Goal: Transaction & Acquisition: Purchase product/service

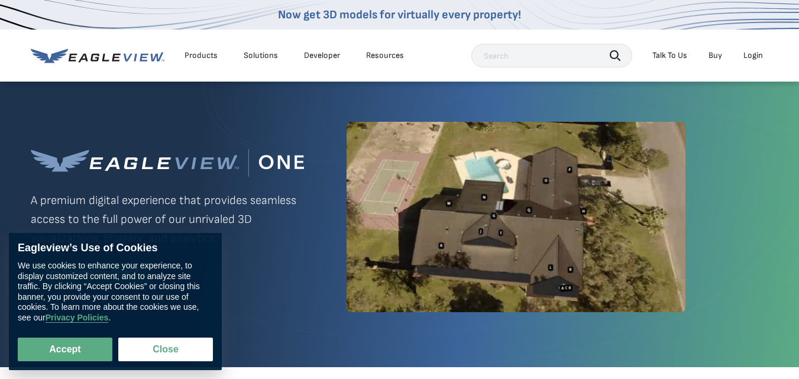
click at [754, 55] on div "Login" at bounding box center [753, 55] width 20 height 11
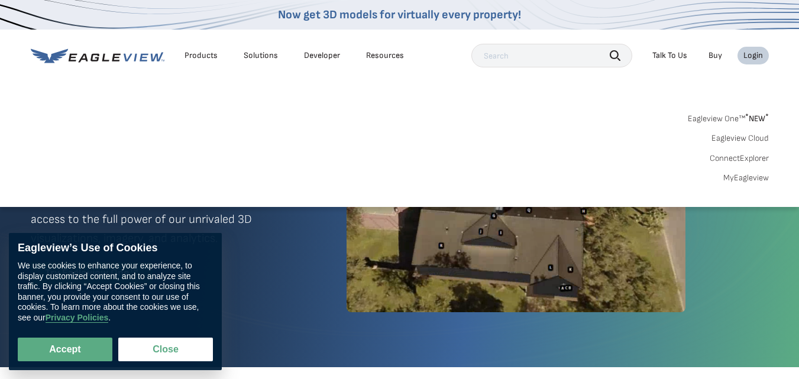
click at [737, 175] on link "MyEagleview" at bounding box center [746, 178] width 46 height 11
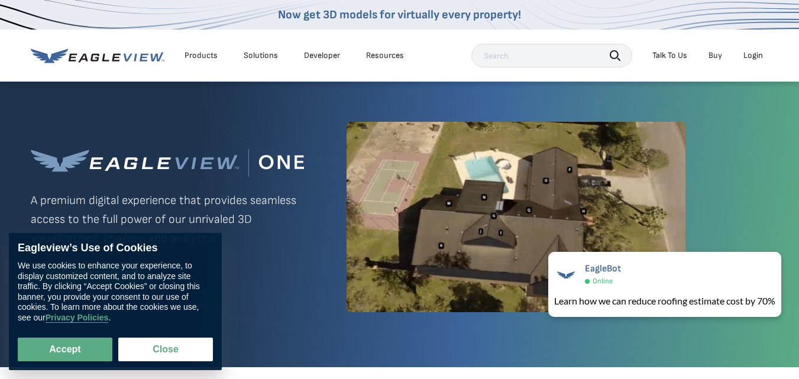
click at [753, 54] on div "Login" at bounding box center [753, 55] width 20 height 11
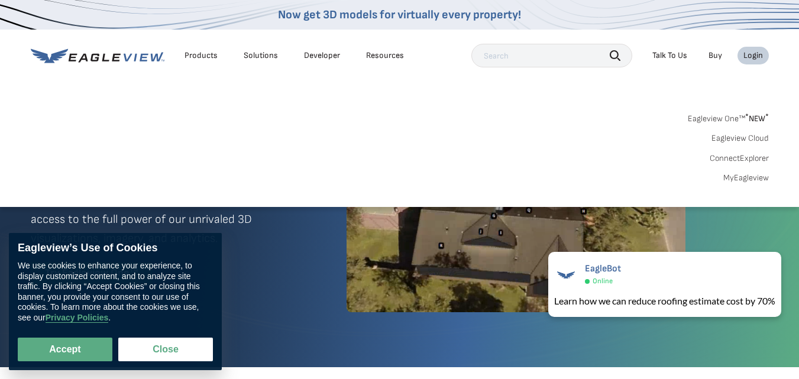
click at [750, 176] on link "MyEagleview" at bounding box center [746, 178] width 46 height 11
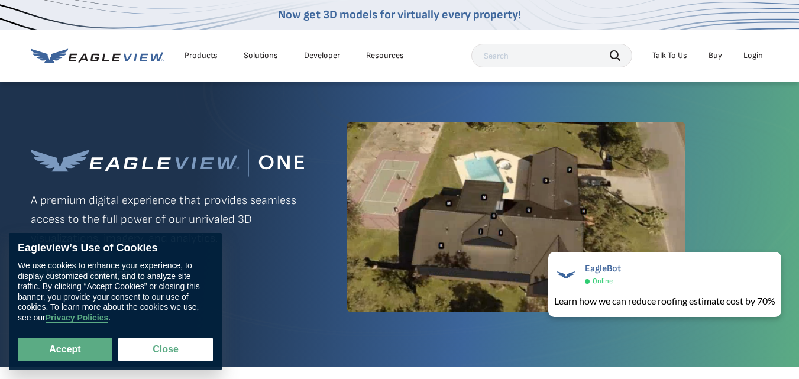
click at [758, 54] on div "Login" at bounding box center [753, 55] width 20 height 11
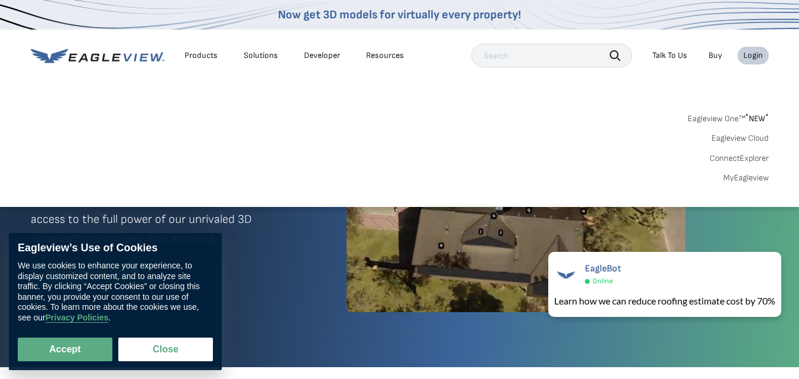
click at [758, 54] on div "Login" at bounding box center [753, 55] width 20 height 11
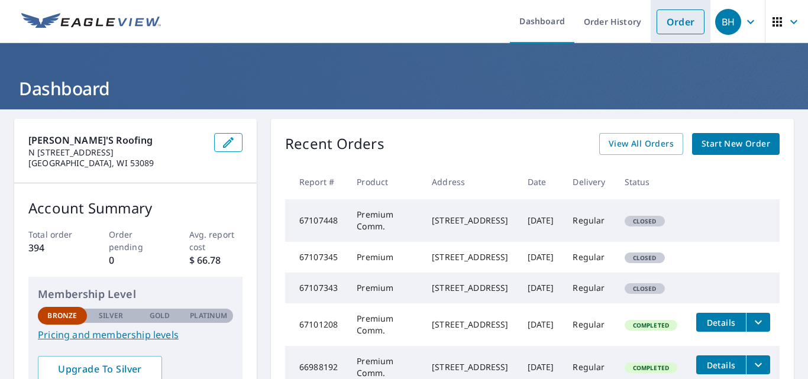
click at [671, 25] on link "Order" at bounding box center [680, 21] width 48 height 25
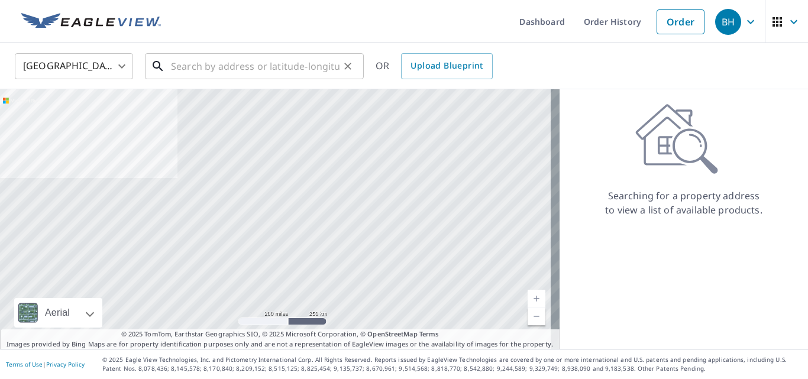
click at [174, 67] on input "text" at bounding box center [255, 66] width 169 height 33
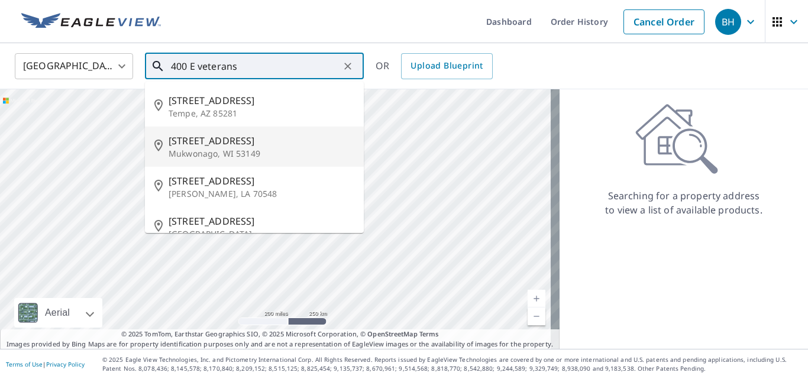
click at [179, 142] on span "400 E Veterans Way" at bounding box center [262, 141] width 186 height 14
type input "400 E Veterans Way Mukwonago, WI 53149"
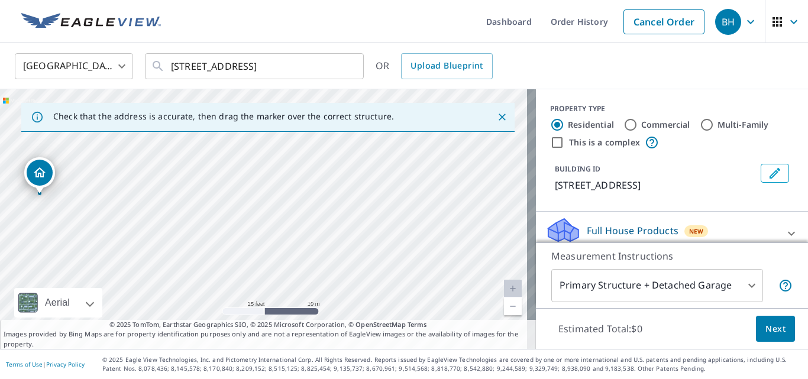
drag, startPoint x: 295, startPoint y: 227, endPoint x: 202, endPoint y: 227, distance: 93.4
click at [202, 227] on div "400 E Veterans Way Mukwonago, WI 53149" at bounding box center [268, 219] width 536 height 260
drag, startPoint x: 340, startPoint y: 232, endPoint x: 274, endPoint y: 241, distance: 66.9
click at [274, 241] on div "400 E Veterans Way Mukwonago, WI 53149" at bounding box center [268, 219] width 536 height 260
drag, startPoint x: 276, startPoint y: 239, endPoint x: 455, endPoint y: 361, distance: 216.5
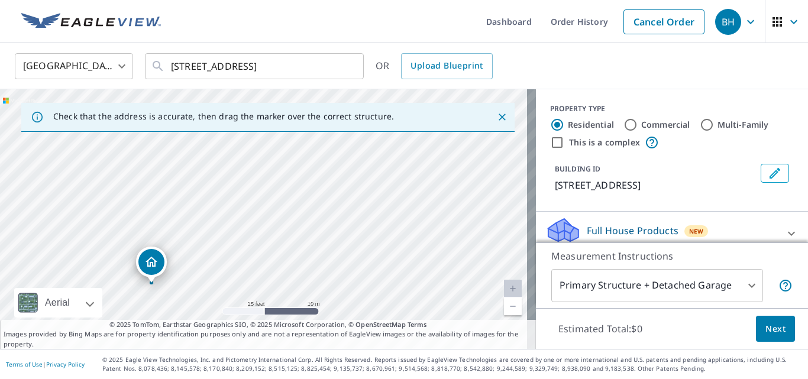
click at [455, 361] on div "Dashboard Order History Cancel Order BH United States US ​ 400 E Veterans Way M…" at bounding box center [404, 189] width 808 height 379
drag, startPoint x: 255, startPoint y: 222, endPoint x: 184, endPoint y: 213, distance: 71.5
click at [184, 213] on div "400 E Veterans Way Mukwonago, WI 53149" at bounding box center [268, 219] width 536 height 260
drag, startPoint x: 199, startPoint y: 185, endPoint x: 314, endPoint y: 364, distance: 212.8
click at [314, 365] on div "Dashboard Order History Cancel Order BH United States US ​ 400 E Veterans Way M…" at bounding box center [404, 189] width 808 height 379
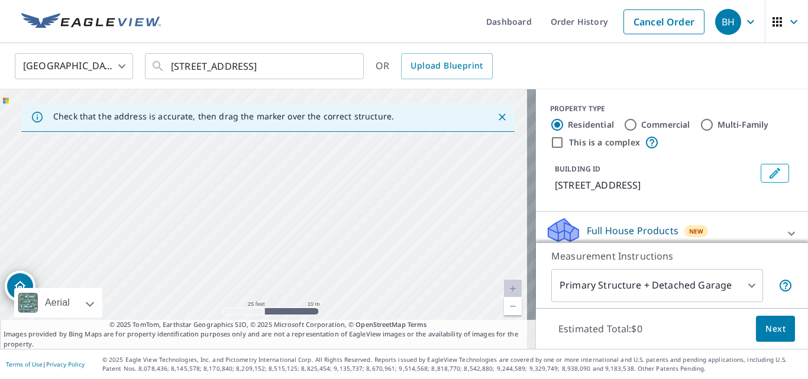
drag, startPoint x: 200, startPoint y: 228, endPoint x: 338, endPoint y: 315, distance: 163.4
click at [338, 315] on div "400 E Veterans Way Mukwonago, WI 53149" at bounding box center [268, 219] width 536 height 260
drag, startPoint x: 247, startPoint y: 180, endPoint x: 253, endPoint y: 282, distance: 101.9
click at [253, 282] on div "400 E Veterans Way Mukwonago, WI 53149" at bounding box center [268, 219] width 536 height 260
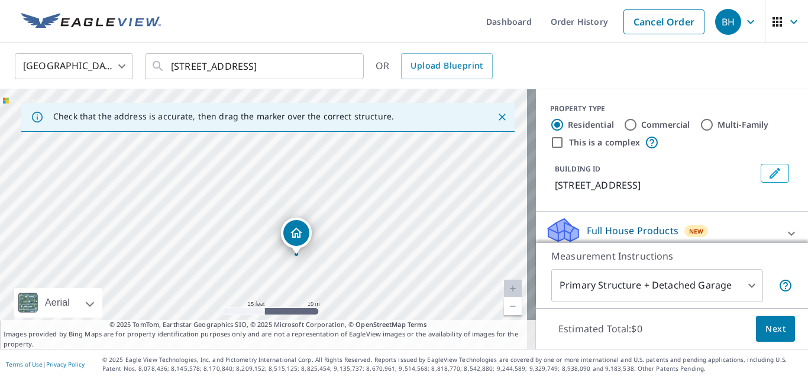
drag, startPoint x: 284, startPoint y: 238, endPoint x: 316, endPoint y: 276, distance: 49.5
click at [316, 276] on div "400 E Veterans Way Mukwonago, WI 53149" at bounding box center [268, 219] width 536 height 260
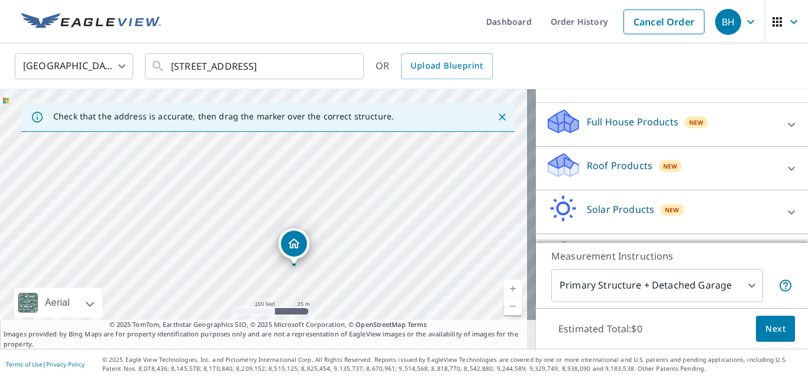
scroll to position [118, 0]
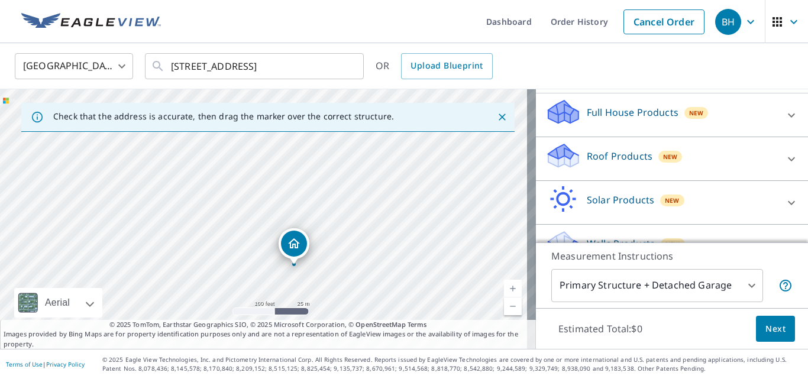
click at [557, 159] on icon at bounding box center [563, 151] width 30 height 15
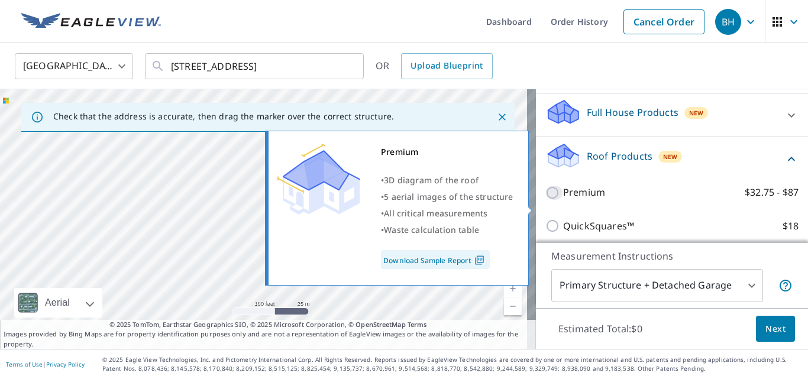
click at [545, 200] on input "Premium $32.75 - $87" at bounding box center [554, 193] width 18 height 14
checkbox input "true"
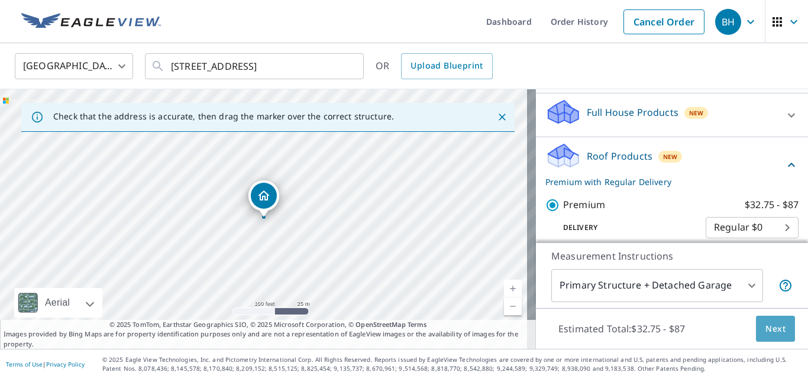
click at [765, 324] on span "Next" at bounding box center [775, 329] width 20 height 15
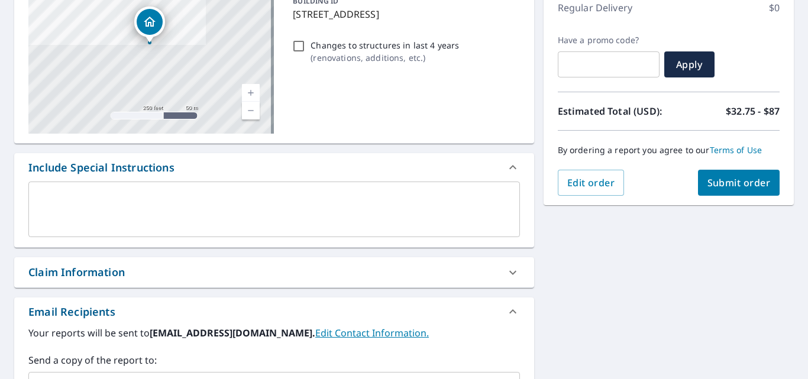
scroll to position [177, 0]
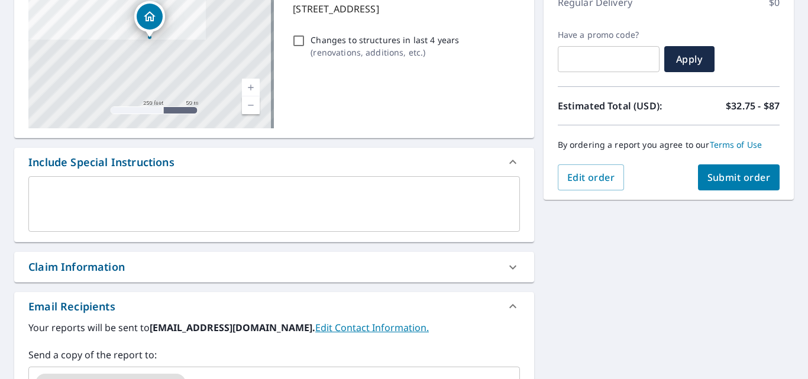
click at [36, 178] on div "x ​" at bounding box center [273, 204] width 491 height 56
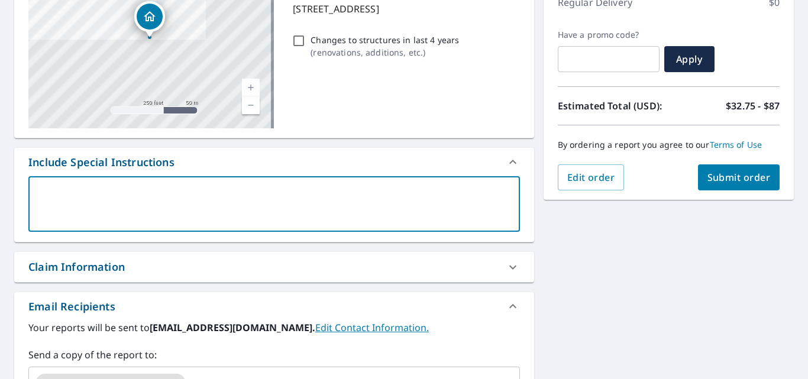
type textarea "o"
type textarea "x"
type textarea "on"
type textarea "x"
type textarea "onl"
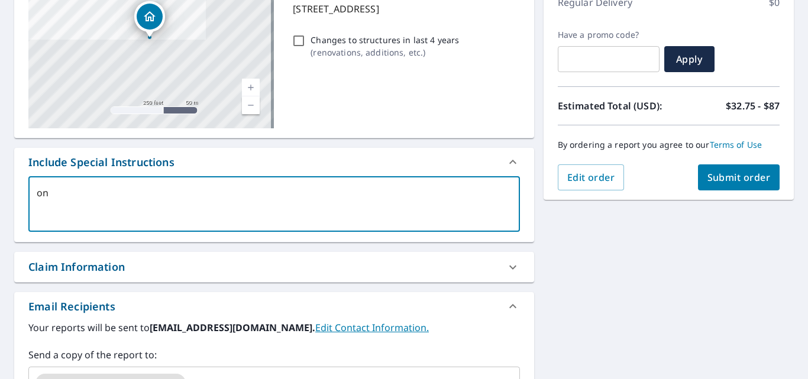
type textarea "x"
type textarea "only"
type textarea "x"
type textarea "only"
type textarea "x"
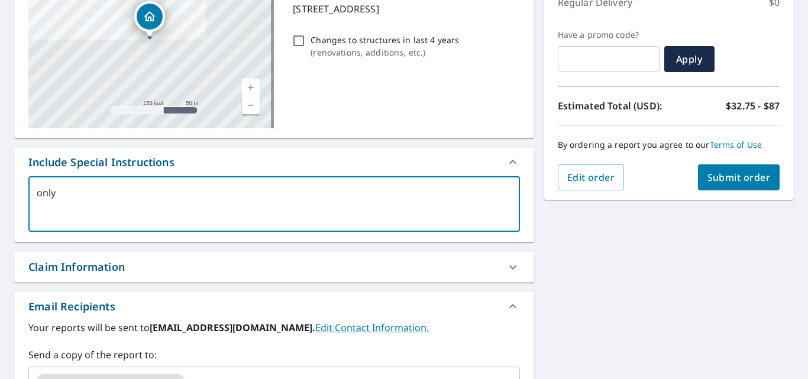
type textarea "only m"
type textarea "x"
type textarea "only me"
type textarea "x"
type textarea "only mea"
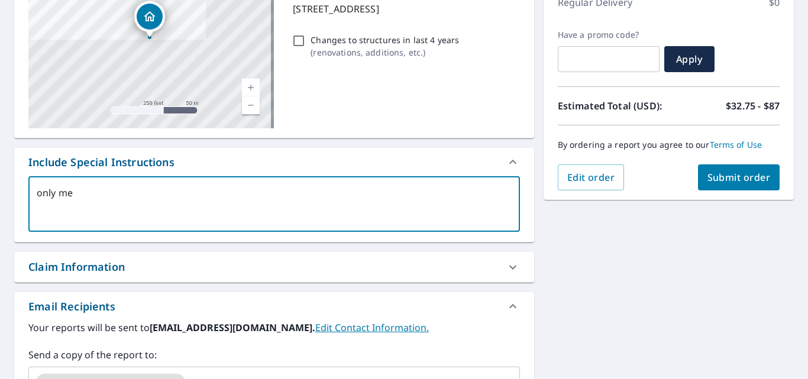
type textarea "x"
type textarea "only meas"
type textarea "x"
type textarea "only measu"
type textarea "x"
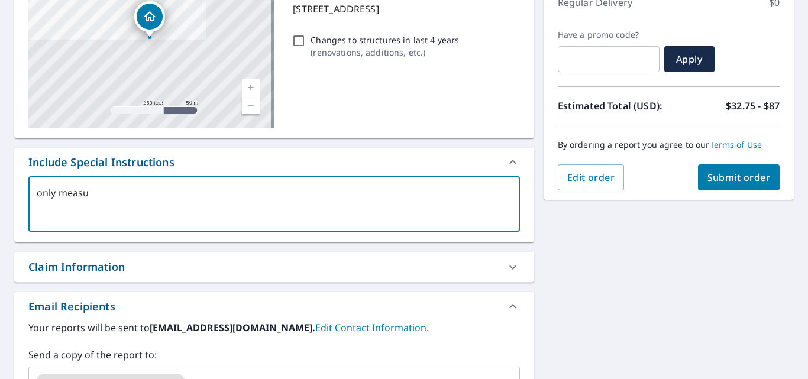
type textarea "only measur"
type textarea "x"
type textarea "only measure"
type textarea "x"
type textarea "only measure"
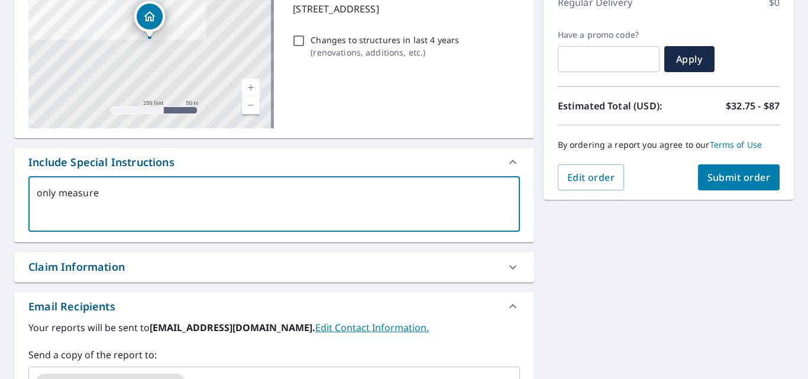
type textarea "x"
type textarea "only measure t"
type textarea "x"
type textarea "only measure th"
type textarea "x"
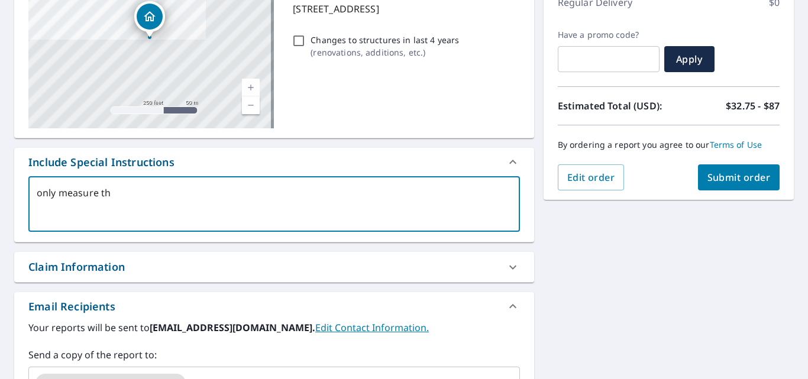
type textarea "only measure thi"
type textarea "x"
type textarea "only measure this"
type textarea "x"
type textarea "only measure this"
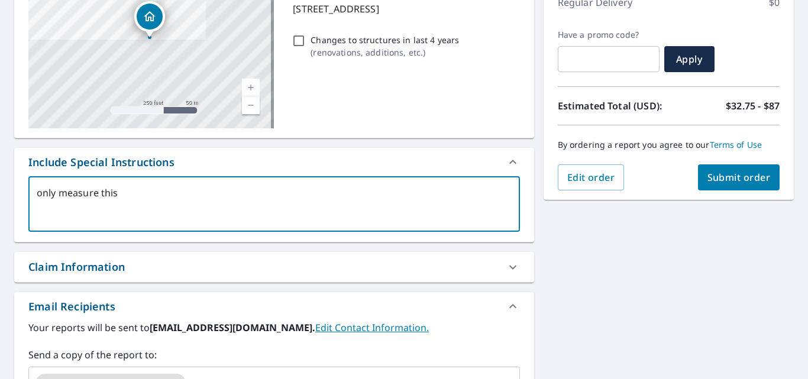
type textarea "x"
type textarea "only measure this b"
type textarea "x"
type textarea "only measure this bu"
type textarea "x"
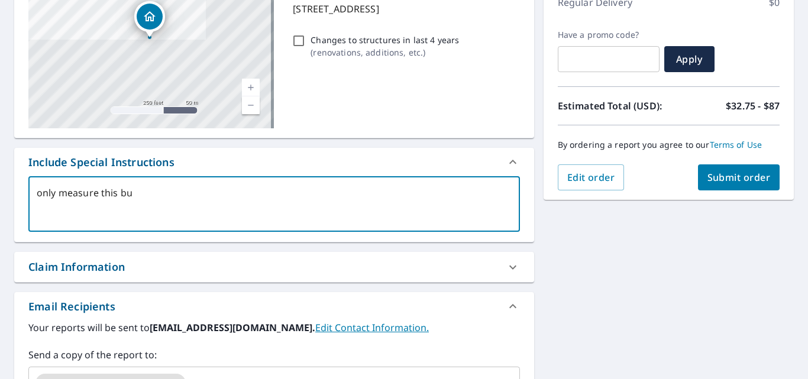
type textarea "only measure this bui"
type textarea "x"
type textarea "only measure this buil"
type textarea "x"
type textarea "only measure this build"
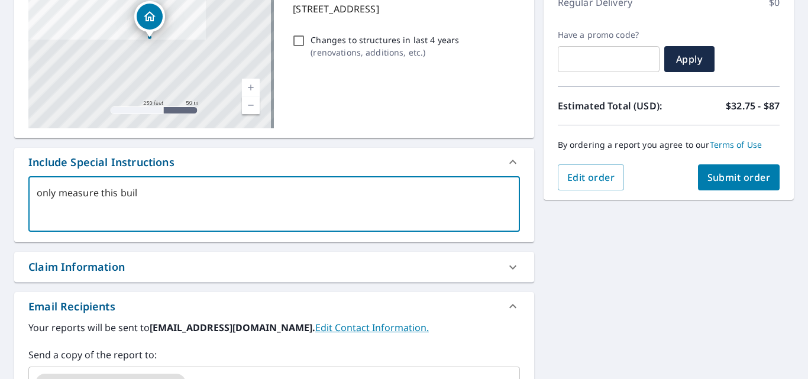
type textarea "x"
type textarea "only measure this buildi"
type textarea "x"
type textarea "only measure this buildin"
type textarea "x"
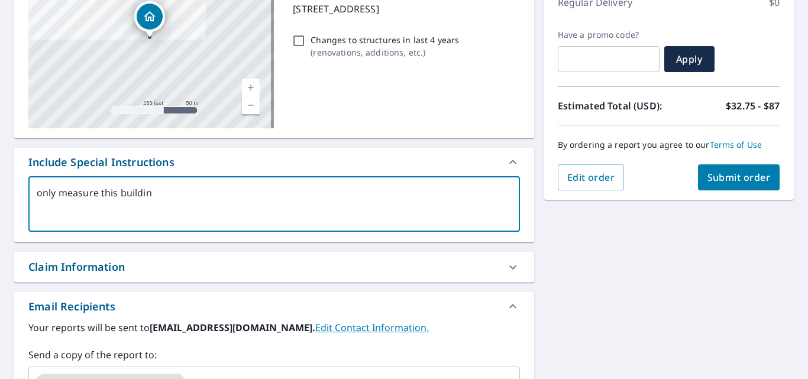
type textarea "only measure this building"
type textarea "x"
type textarea "only measure this building."
type textarea "x"
type textarea "only measure this building."
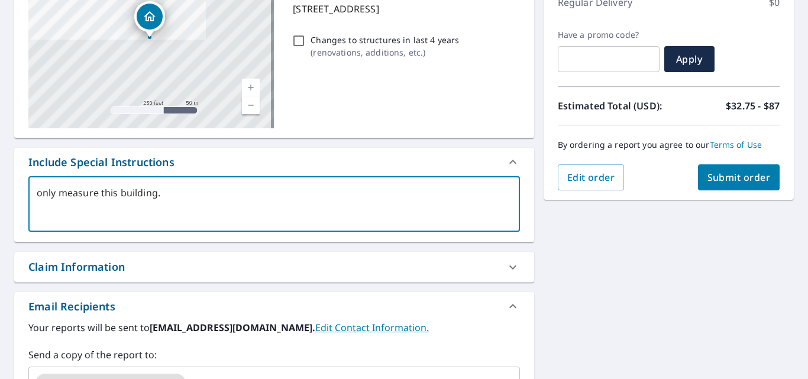
type textarea "x"
type textarea "only measure this building."
type textarea "x"
type textarea "only measure this building. T"
type textarea "x"
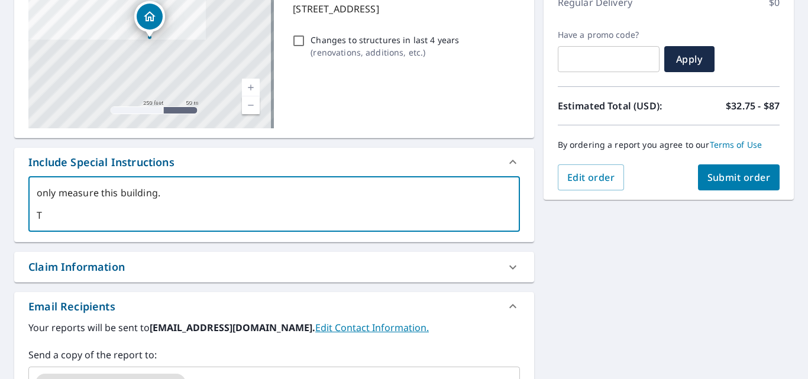
scroll to position [1, 0]
type textarea "only measure this building. Th"
type textarea "x"
type textarea "only measure this building. Tha"
type textarea "x"
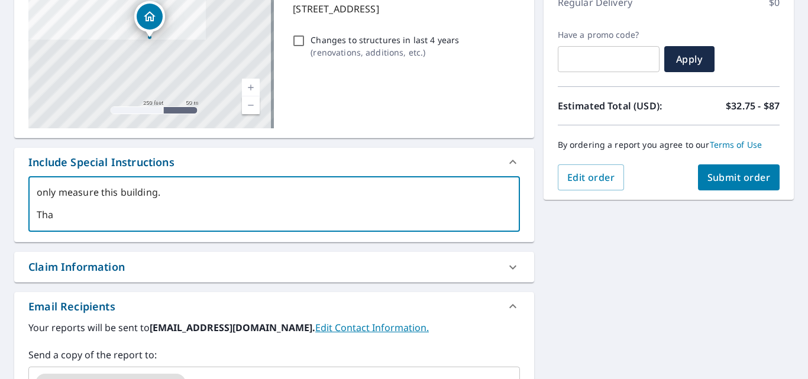
type textarea "only measure this building. Than"
type textarea "x"
type textarea "only measure this building. Thank"
type textarea "x"
type textarea "only measure this building. Thanks"
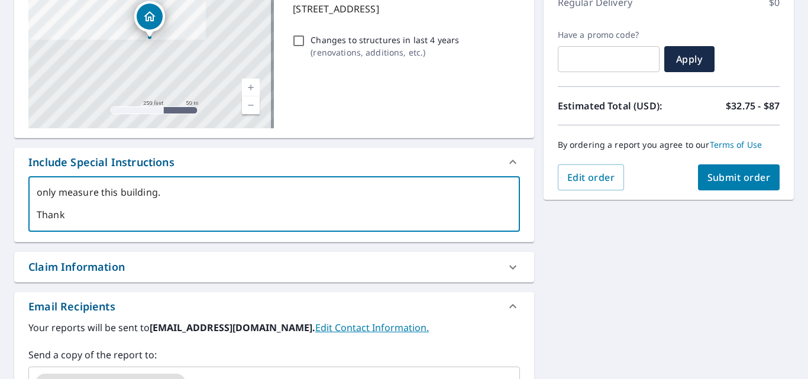
type textarea "x"
type textarea "only measure this building. Thanks,"
type textarea "x"
type textarea "only measure this building. Thanks,"
type textarea "x"
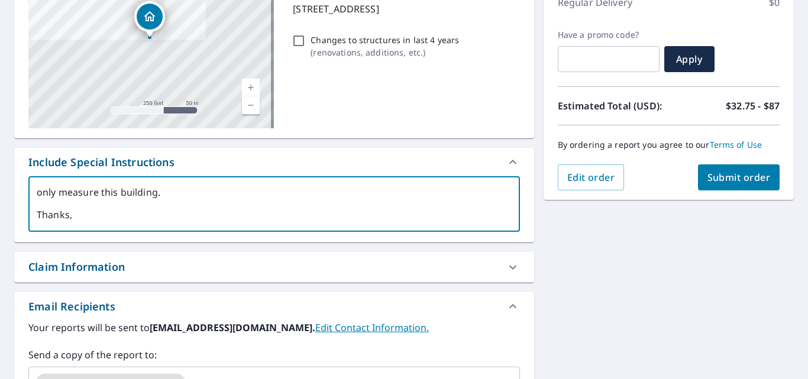
type textarea "only measure this building. Thanks, B"
type textarea "x"
type textarea "only measure this building. Thanks, Br"
type textarea "x"
type textarea "only measure this building. Thanks, Bri"
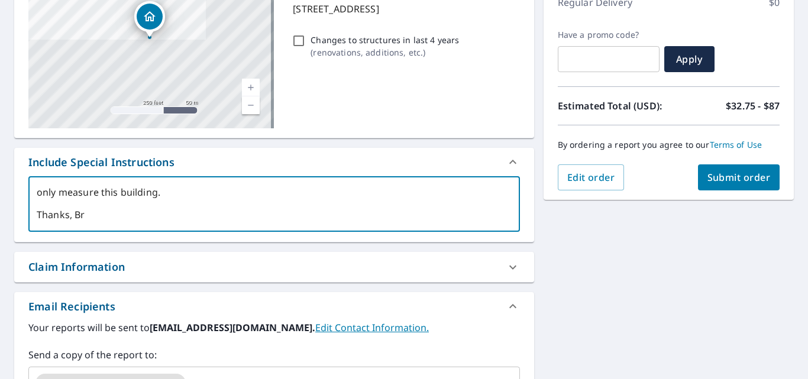
type textarea "x"
type textarea "only measure this building. Thanks, Bria"
type textarea "x"
type textarea "only measure this building. Thanks, Brian"
type textarea "x"
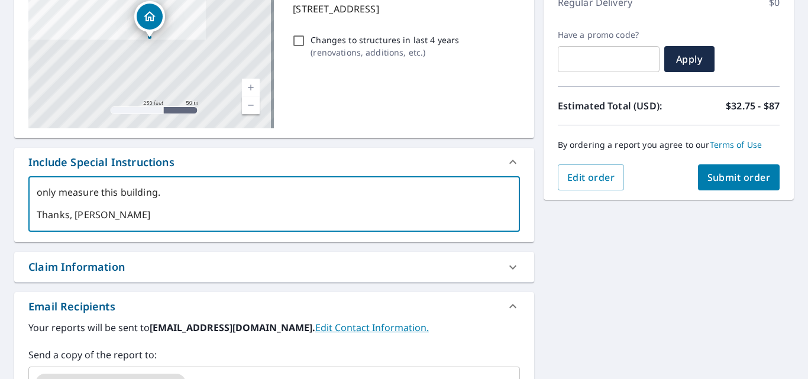
type textarea "only measure this building. Thanks, Brian."
type textarea "x"
type textarea "only measure this building. Thanks, Brian."
click at [698, 174] on button "Submit order" at bounding box center [739, 177] width 82 height 26
type textarea "x"
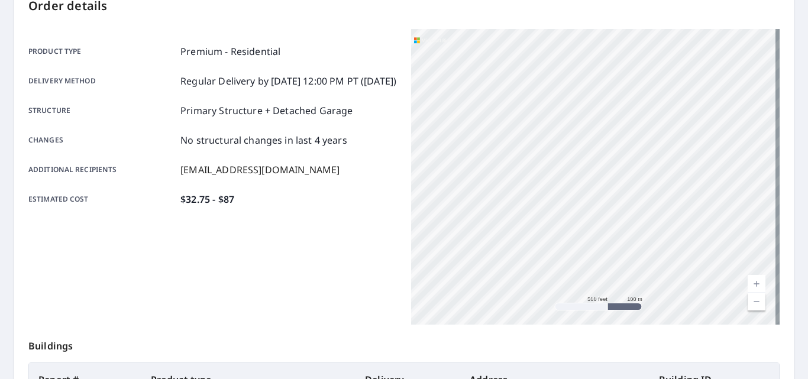
scroll to position [118, 0]
